Goal: Information Seeking & Learning: Check status

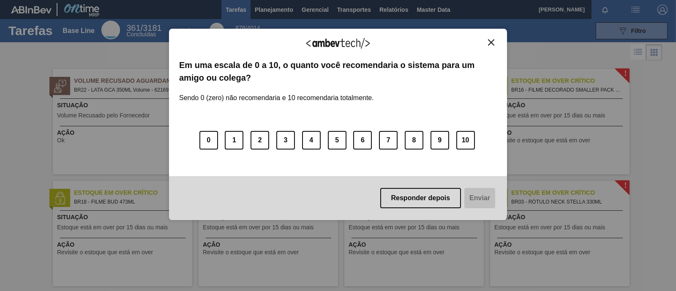
click at [491, 39] on img "Close" at bounding box center [491, 42] width 6 height 6
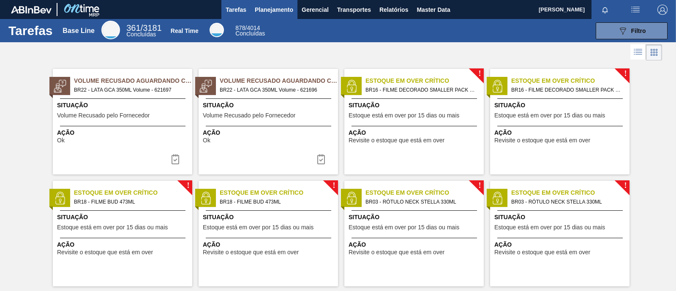
click at [278, 11] on span "Planejamento" at bounding box center [274, 10] width 38 height 10
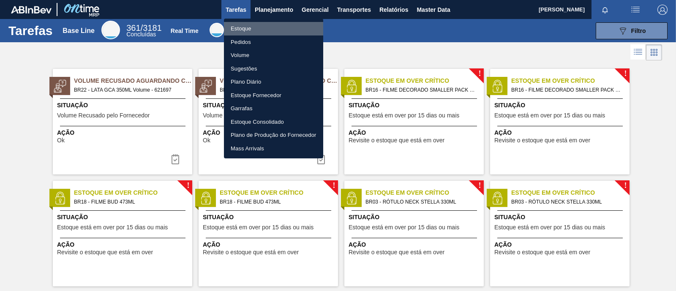
click at [248, 29] on li "Estoque" at bounding box center [273, 29] width 99 height 14
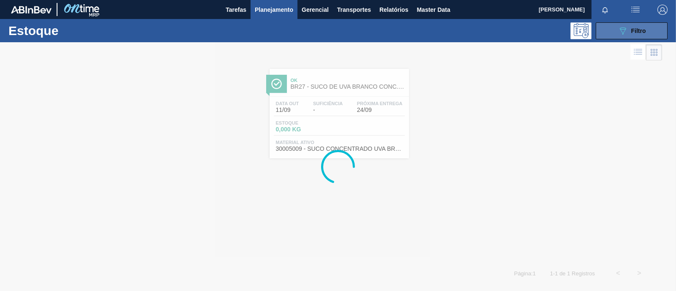
click at [622, 26] on icon "089F7B8B-B2A5-4AFE-B5C0-19BA573D28AC" at bounding box center [623, 31] width 10 height 10
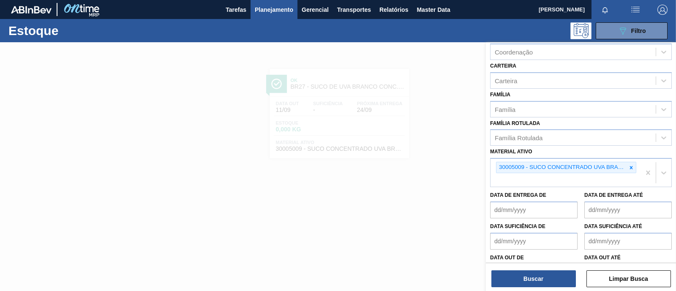
scroll to position [105, 0]
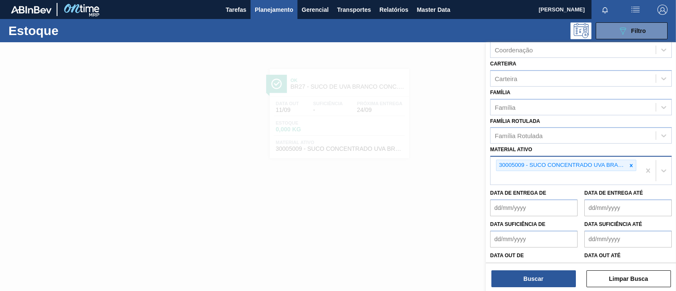
click at [631, 166] on div at bounding box center [630, 165] width 9 height 11
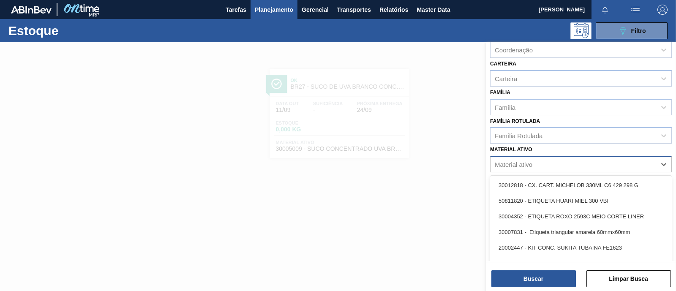
click at [517, 163] on div "Material ativo" at bounding box center [514, 164] width 38 height 7
type ativo "30011860"
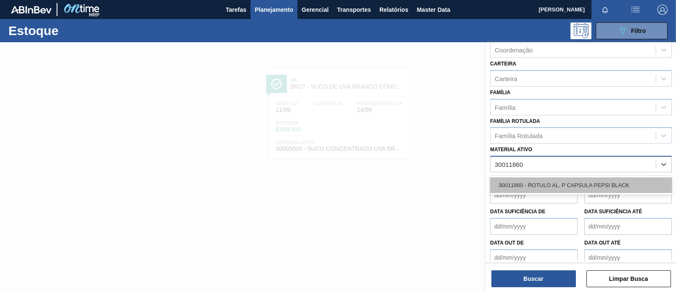
click at [558, 181] on div "30011860 - ROTULO AL. P CAPSULA PEPSI BLACK" at bounding box center [581, 185] width 182 height 16
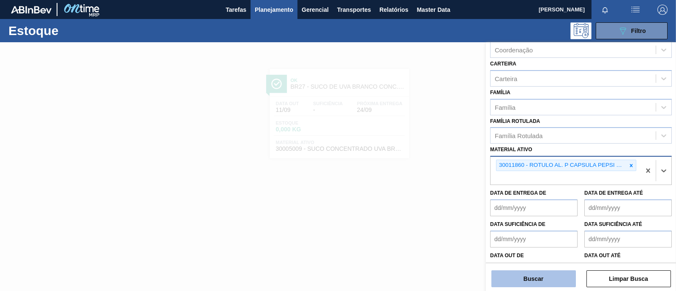
click at [545, 279] on button "Buscar" at bounding box center [533, 278] width 84 height 17
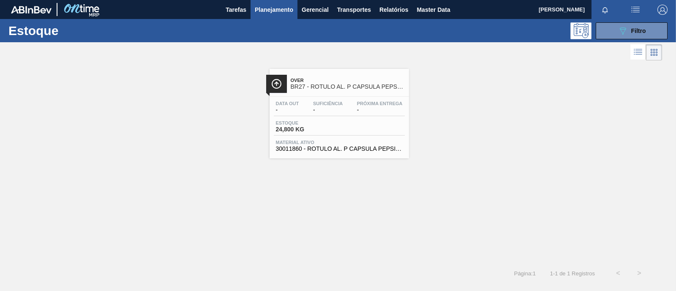
click at [341, 127] on div "Estoque 24,800 KG" at bounding box center [339, 127] width 131 height 15
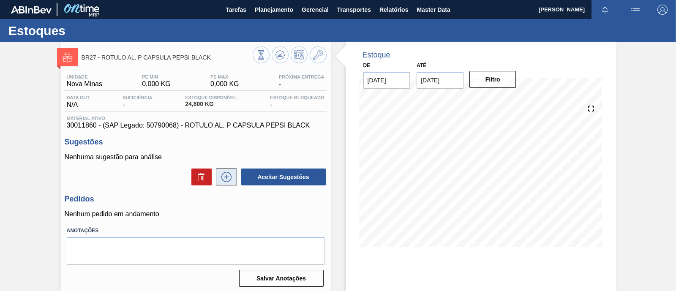
click at [226, 182] on icon at bounding box center [226, 177] width 10 height 10
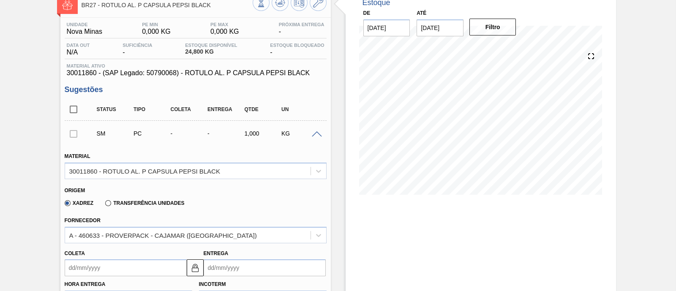
scroll to position [105, 0]
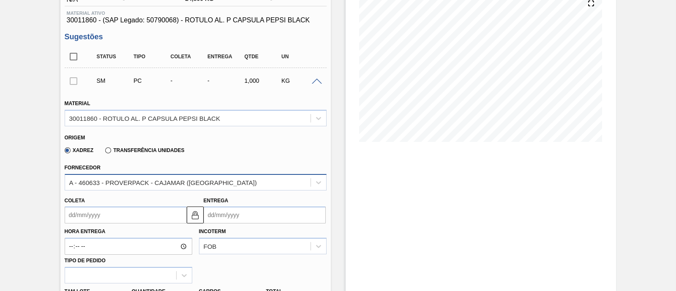
click at [210, 177] on div "A - 460633 - PROVERPACK - CAJAMAR ([GEOGRAPHIC_DATA])" at bounding box center [187, 182] width 245 height 12
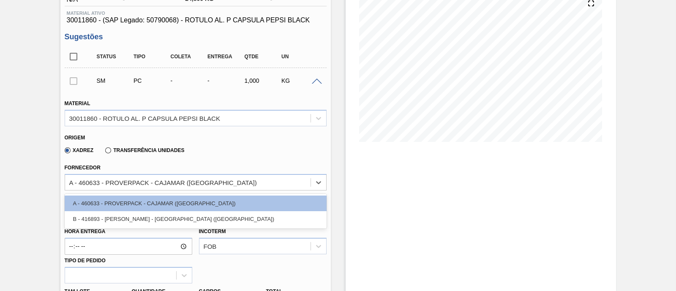
click at [221, 163] on div "Fornecedor option A - 460633 - PROVERPACK - CAJAMAR (SP) focused, 1 of 2. 2 res…" at bounding box center [196, 176] width 262 height 29
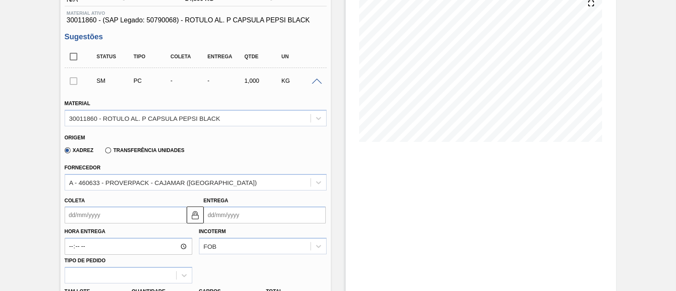
scroll to position [264, 0]
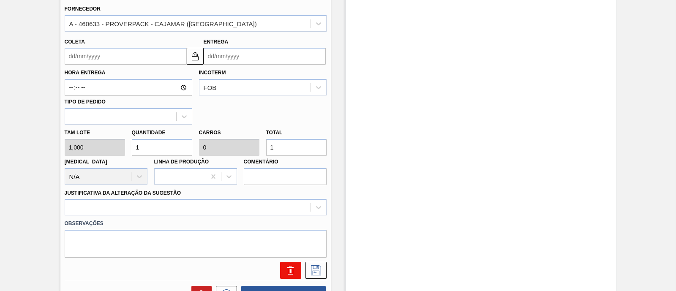
click at [289, 271] on icon at bounding box center [291, 270] width 10 height 10
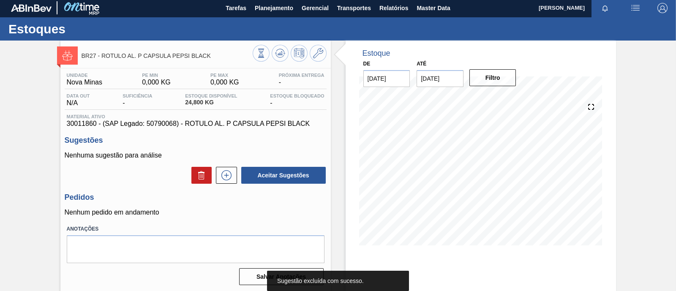
scroll to position [0, 0]
